Goal: Task Accomplishment & Management: Use online tool/utility

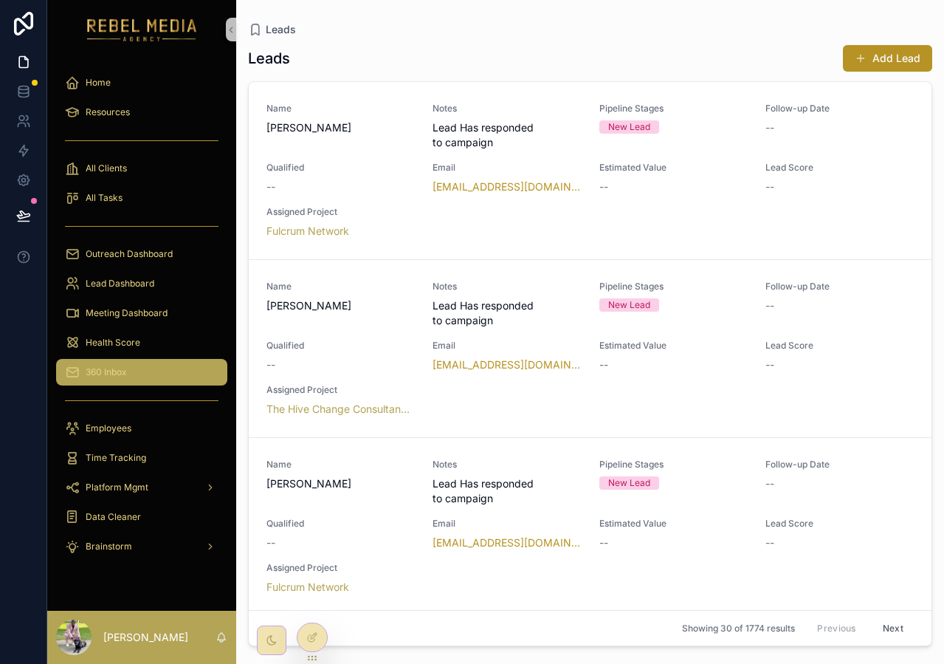
click at [159, 361] on div "360 Inbox" at bounding box center [142, 372] width 154 height 24
